Goal: Task Accomplishment & Management: Use online tool/utility

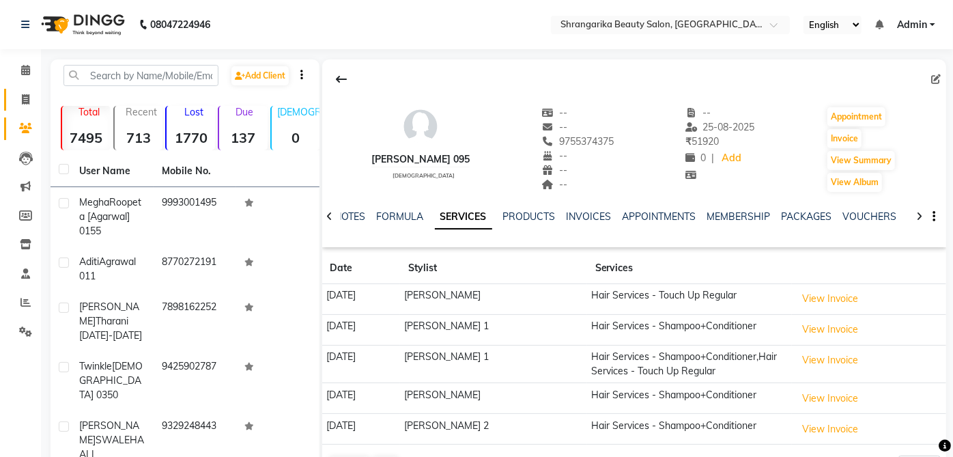
click at [18, 98] on span at bounding box center [26, 100] width 24 height 16
select select "service"
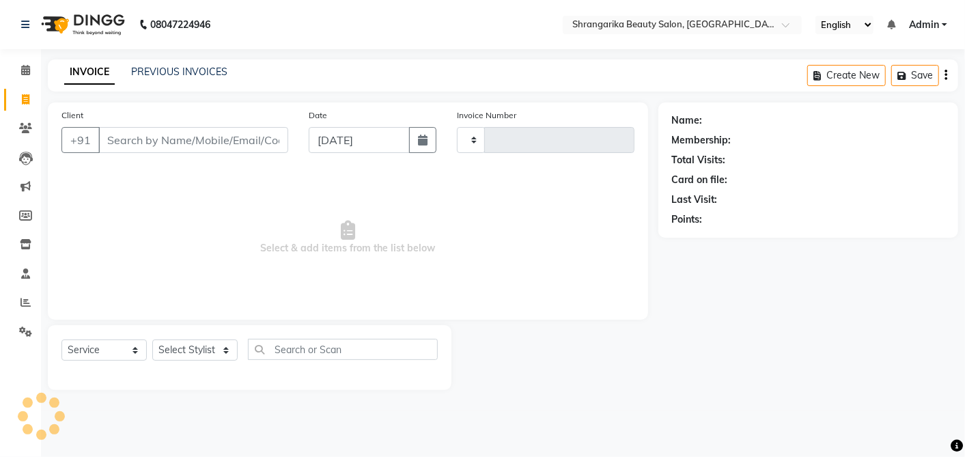
click at [182, 135] on input "Client" at bounding box center [193, 140] width 190 height 26
type input "2665"
select select "5168"
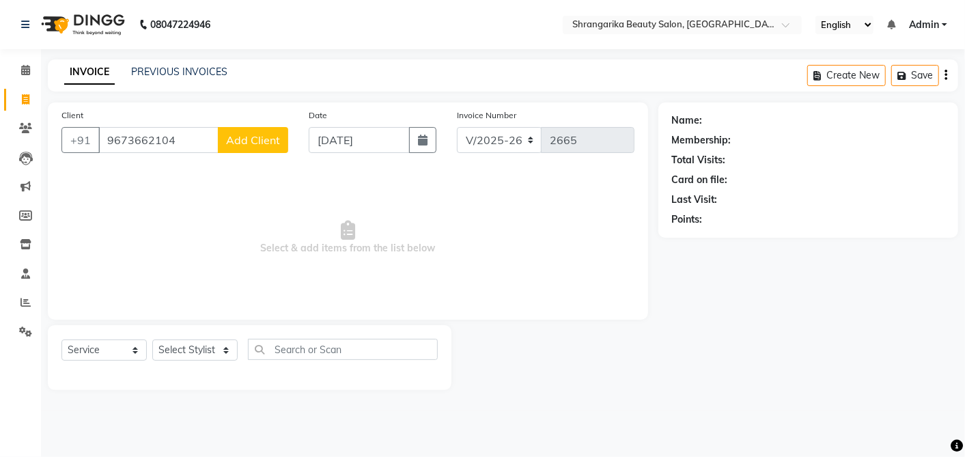
click at [186, 147] on input "9673662104" at bounding box center [158, 140] width 120 height 26
type input "9"
